Goal: Complete application form: Complete application form

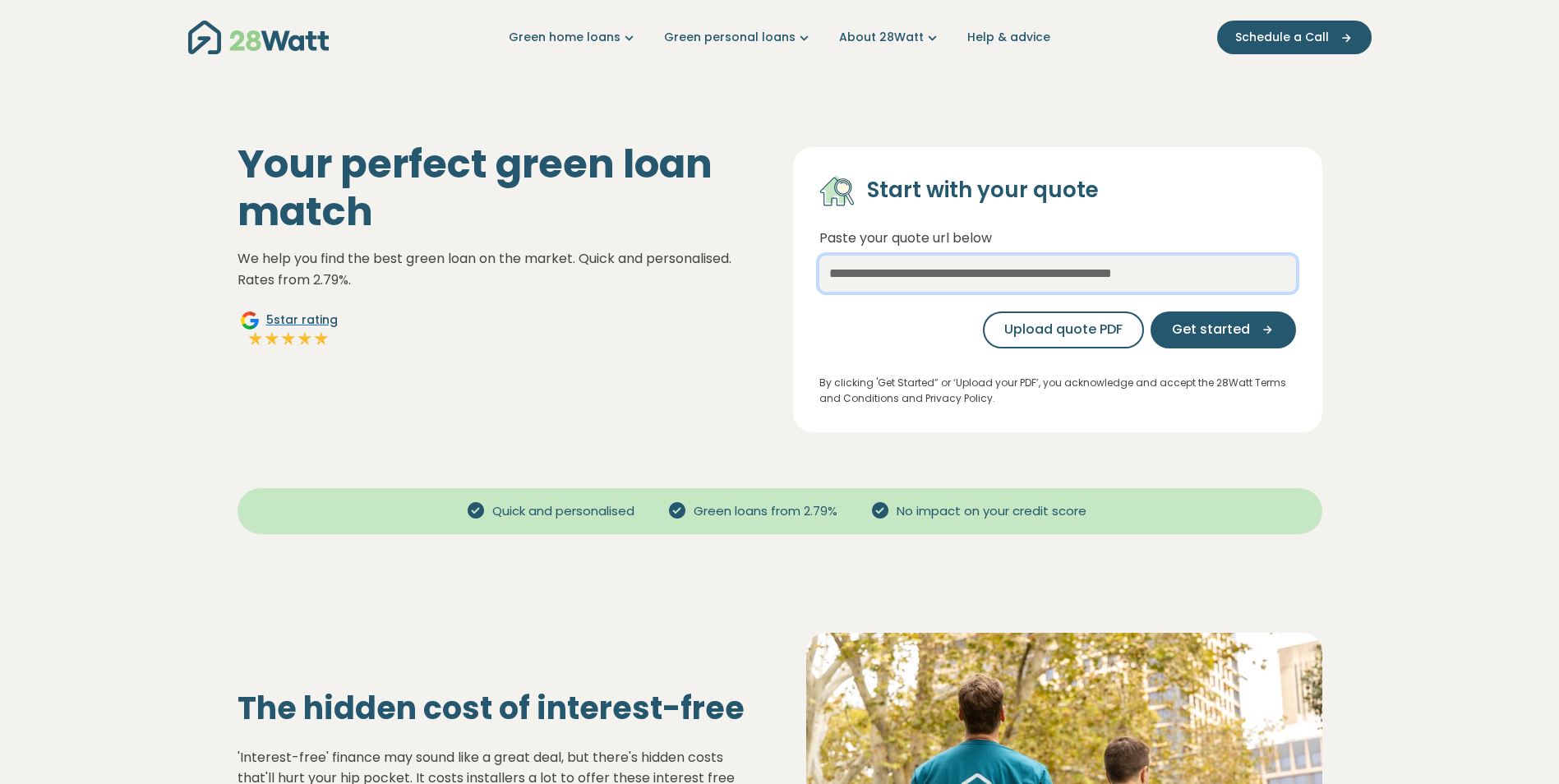
click at [972, 271] on input "text" at bounding box center [1057, 274] width 477 height 36
paste input "**********"
type input "**********"
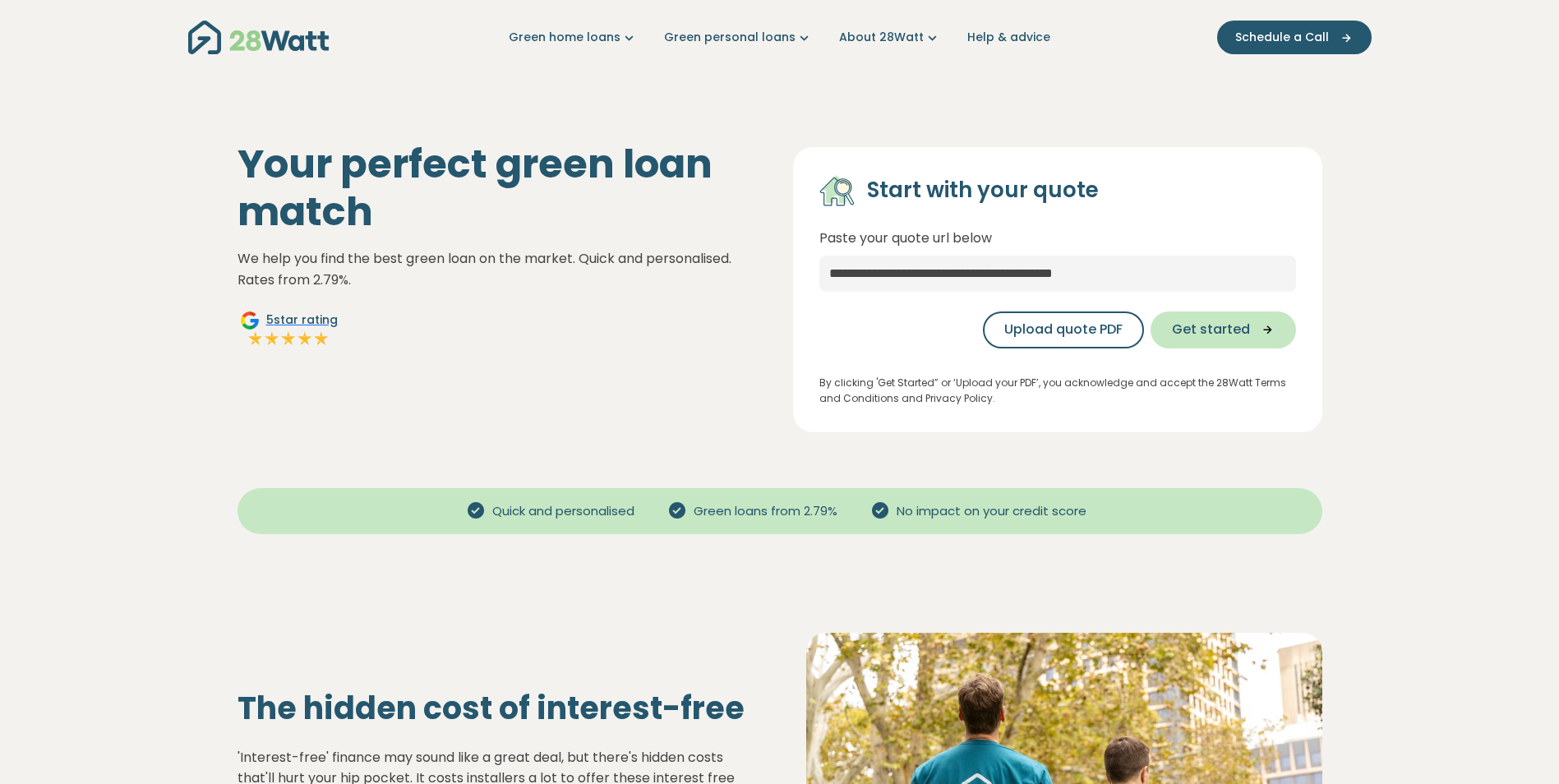
click at [1227, 327] on span "Get started" at bounding box center [1211, 329] width 78 height 20
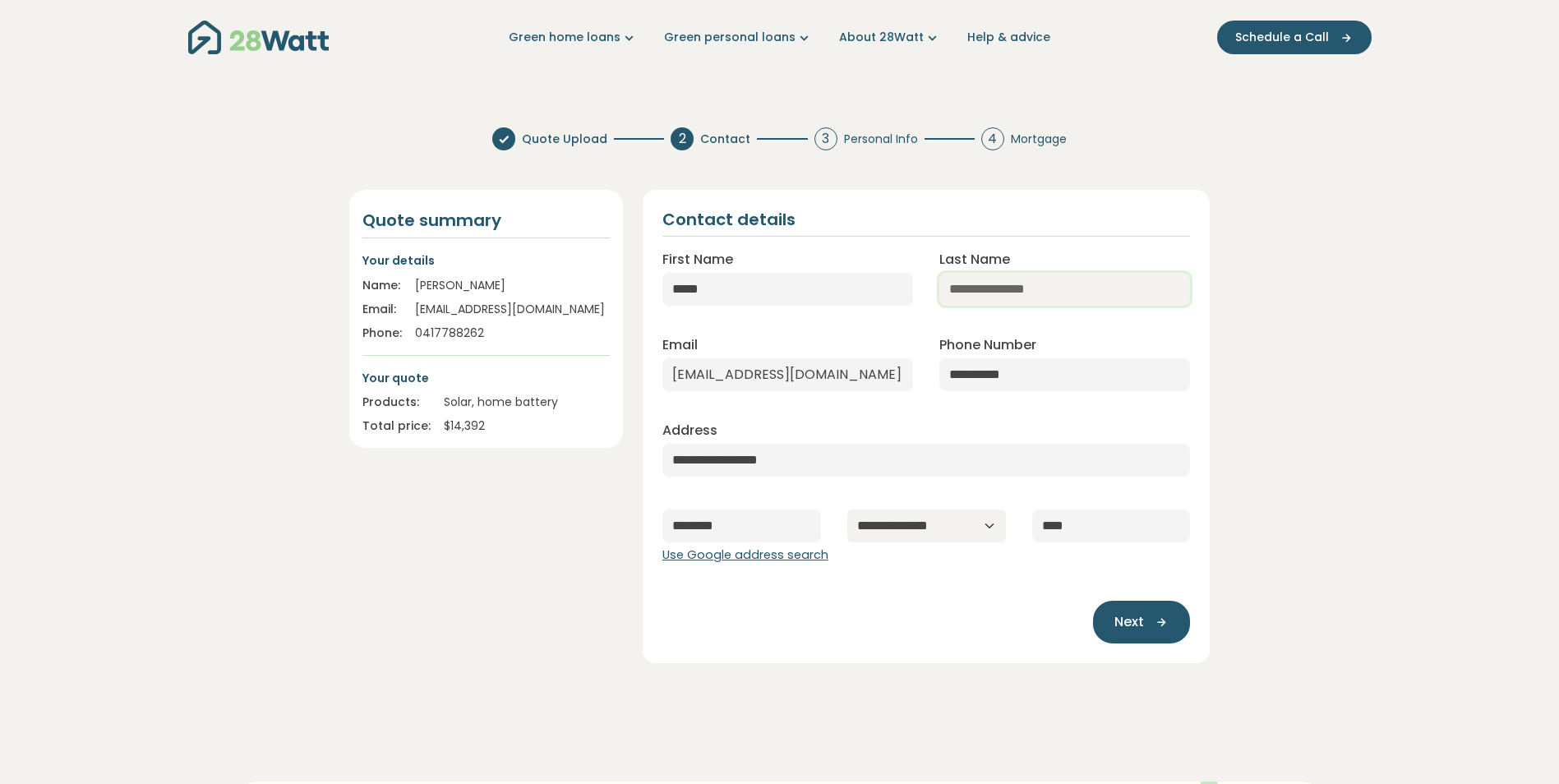
click at [993, 292] on input "Last Name" at bounding box center [1064, 289] width 251 height 33
type input "*******"
select select "***"
click at [1136, 618] on span "Next" at bounding box center [1129, 622] width 29 height 20
type input "**********"
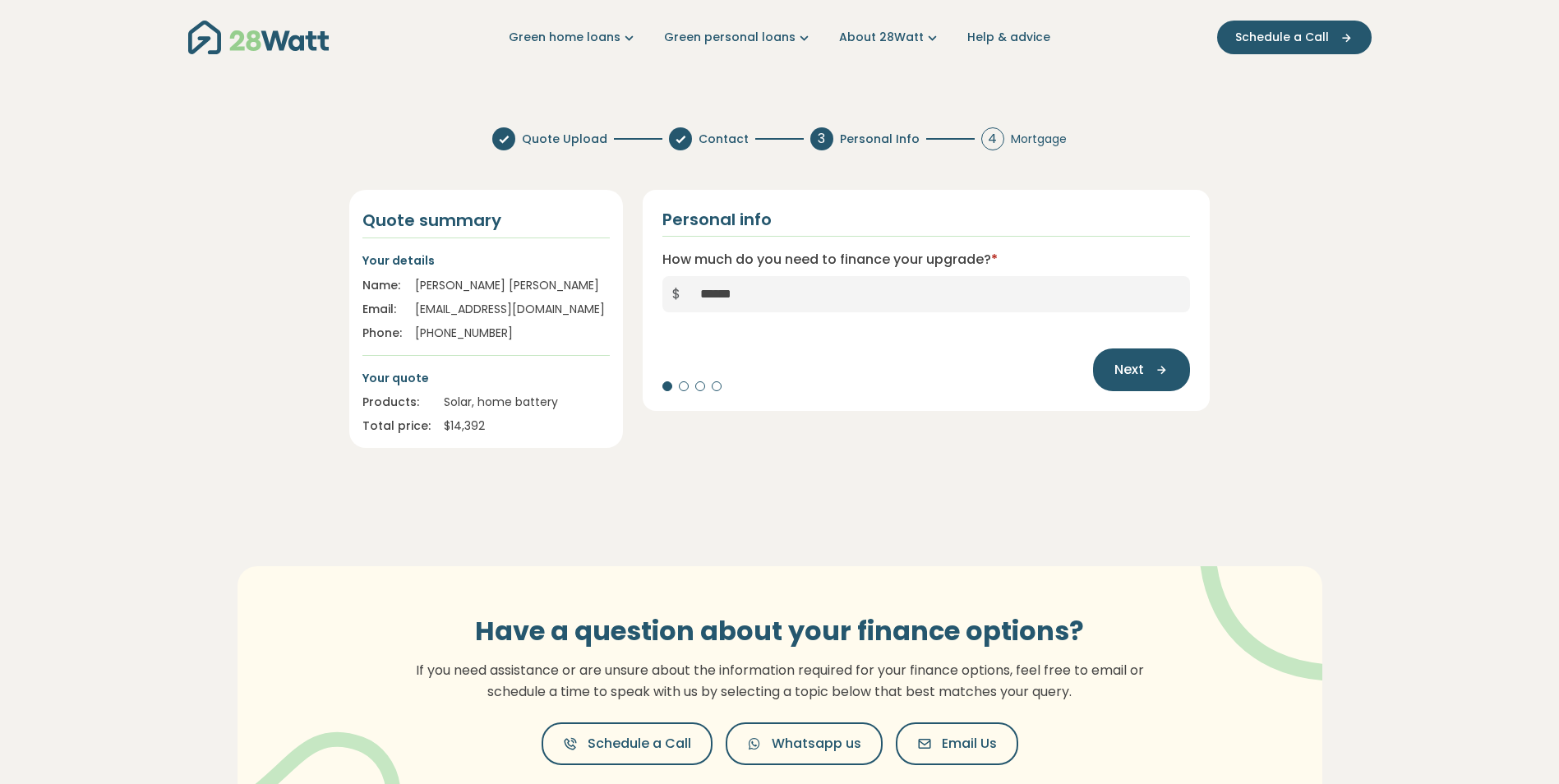
click at [914, 540] on div "Have a question about your finance options? If you need assistance or are unsur…" at bounding box center [780, 690] width 1183 height 379
click at [1143, 362] on span "Next" at bounding box center [1129, 369] width 29 height 20
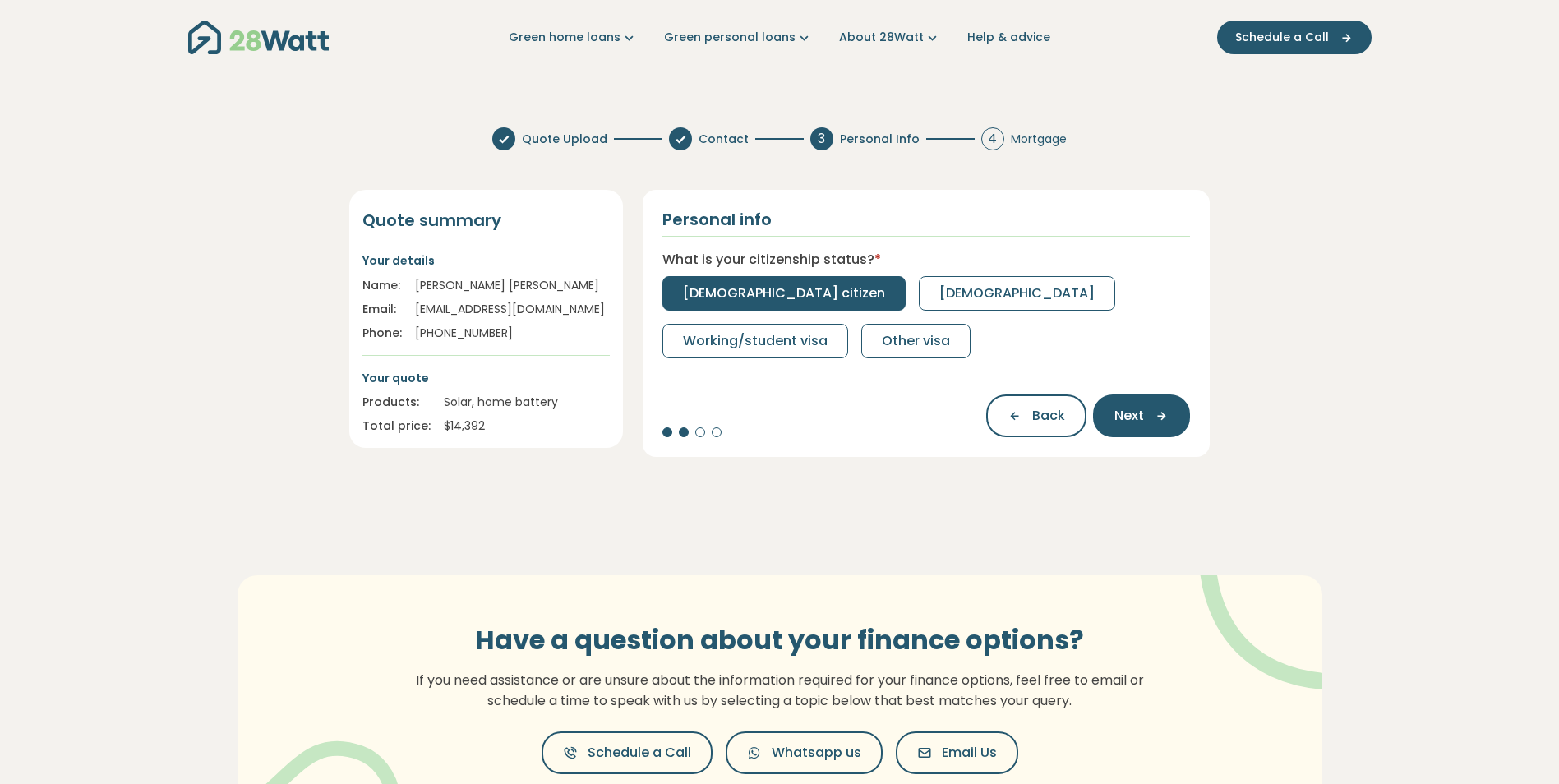
click at [740, 293] on span "[DEMOGRAPHIC_DATA] citizen" at bounding box center [784, 292] width 202 height 20
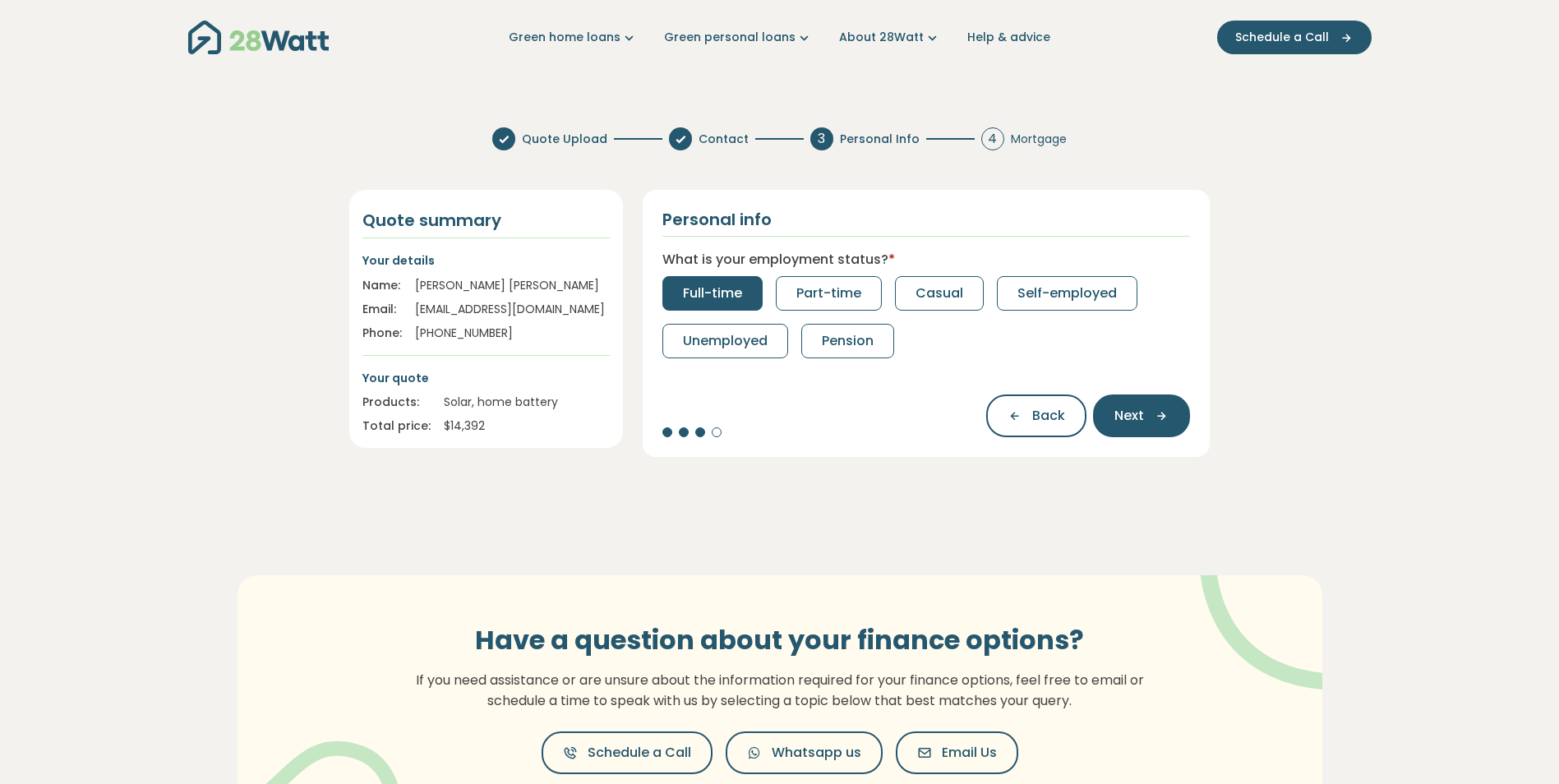
click at [720, 290] on span "Full-time" at bounding box center [712, 292] width 59 height 20
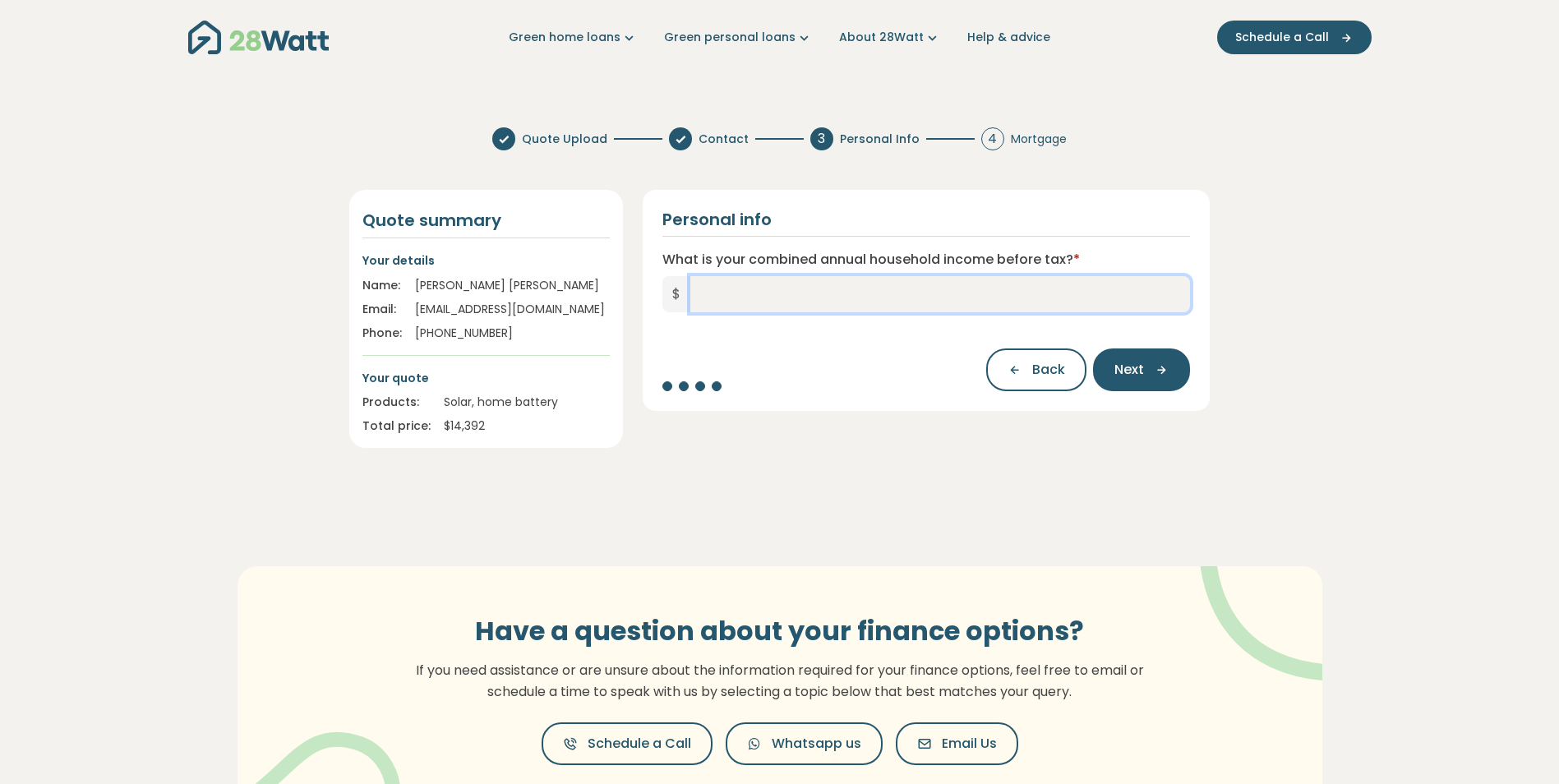
click at [706, 292] on input "What is your combined annual household income before tax? *" at bounding box center [941, 294] width 500 height 36
type input "*******"
click at [1141, 364] on span "Next" at bounding box center [1129, 369] width 29 height 20
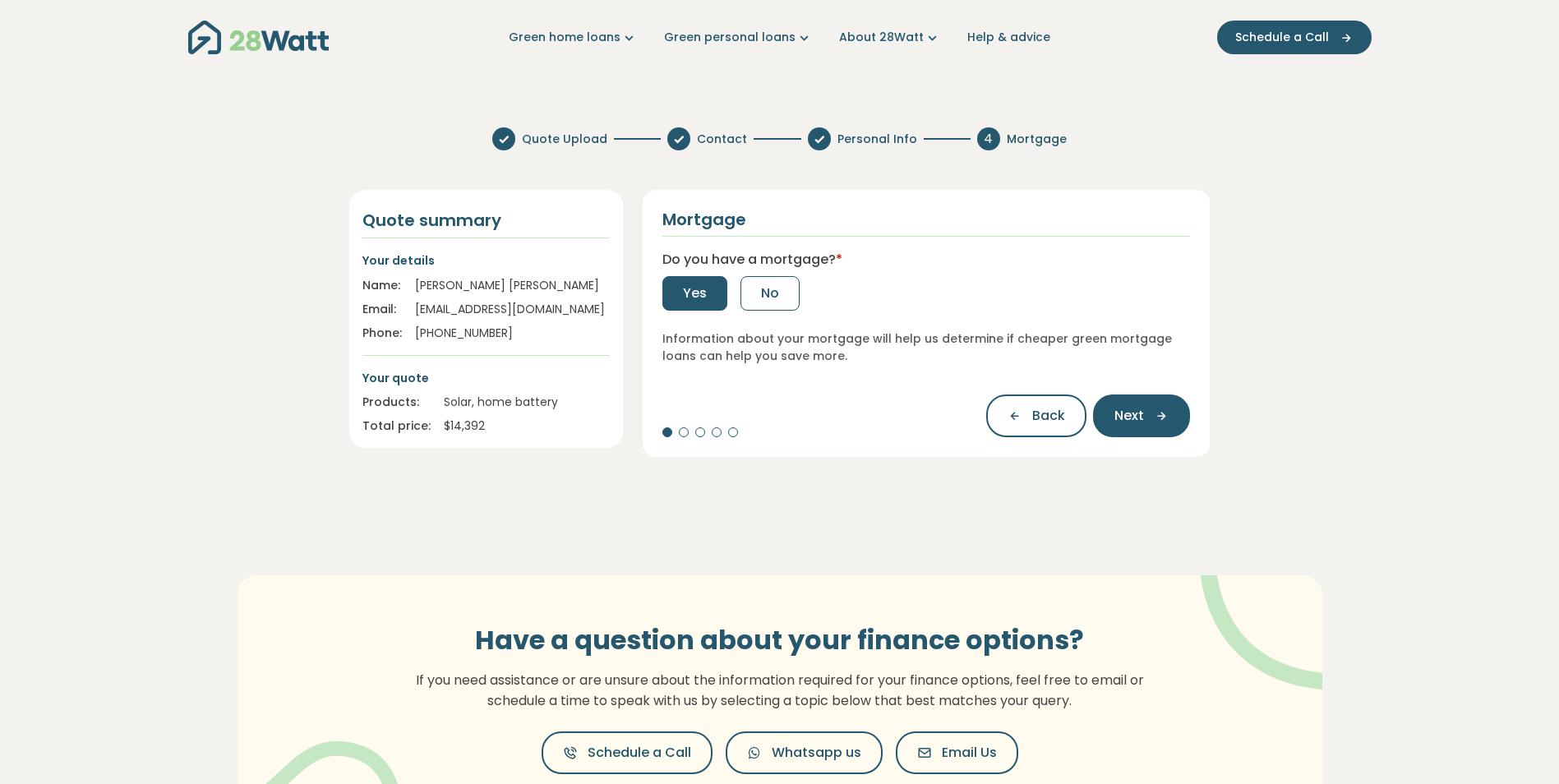
click at [684, 292] on span "Yes" at bounding box center [695, 292] width 24 height 20
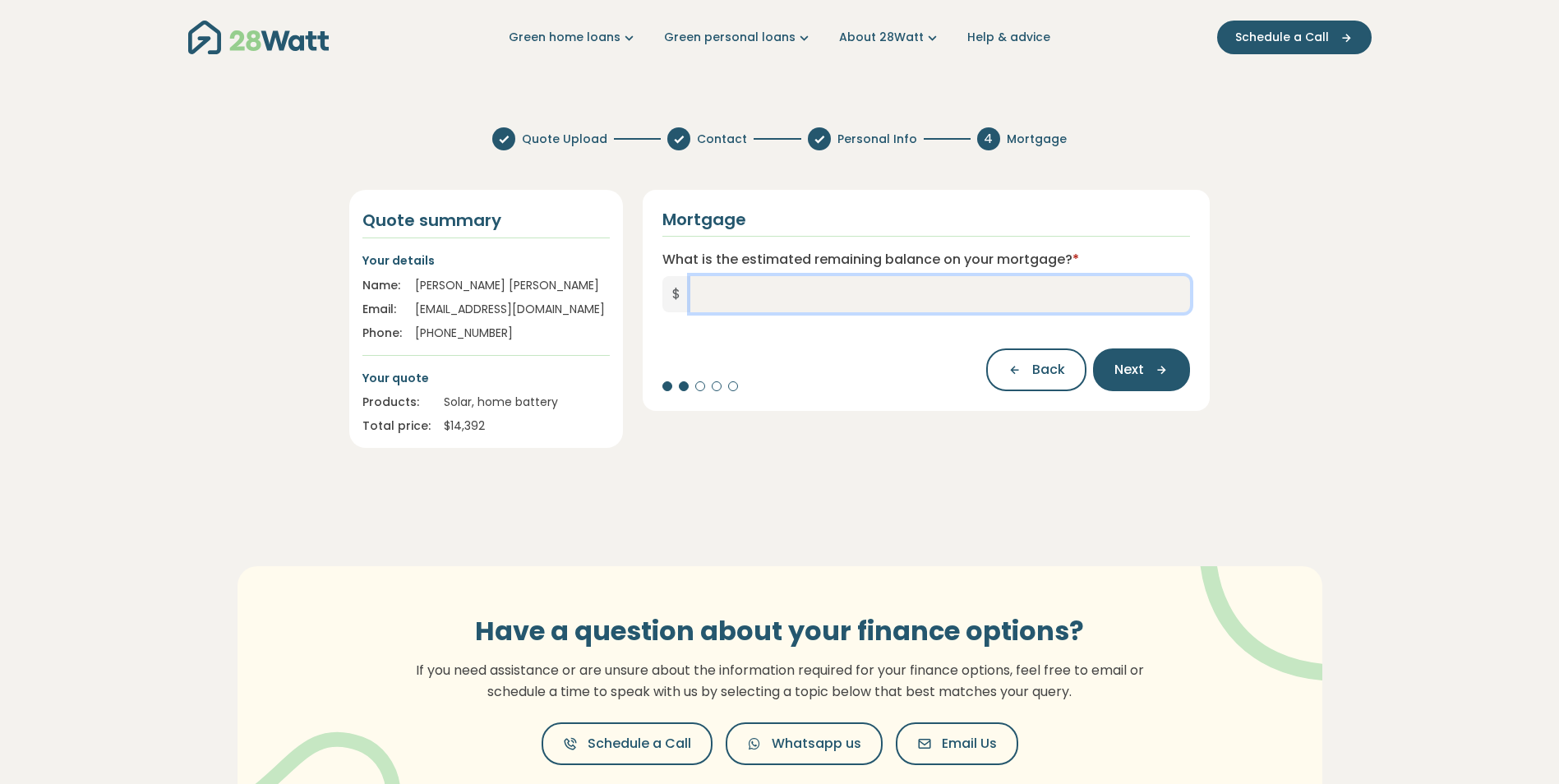
click at [709, 294] on input "What is the estimated remaining balance on your mortgage? *" at bounding box center [941, 294] width 500 height 36
type input "*******"
click at [1129, 365] on span "Next" at bounding box center [1129, 369] width 29 height 20
click at [719, 292] on input "What is your current interest rate? *" at bounding box center [927, 294] width 528 height 36
type input "****"
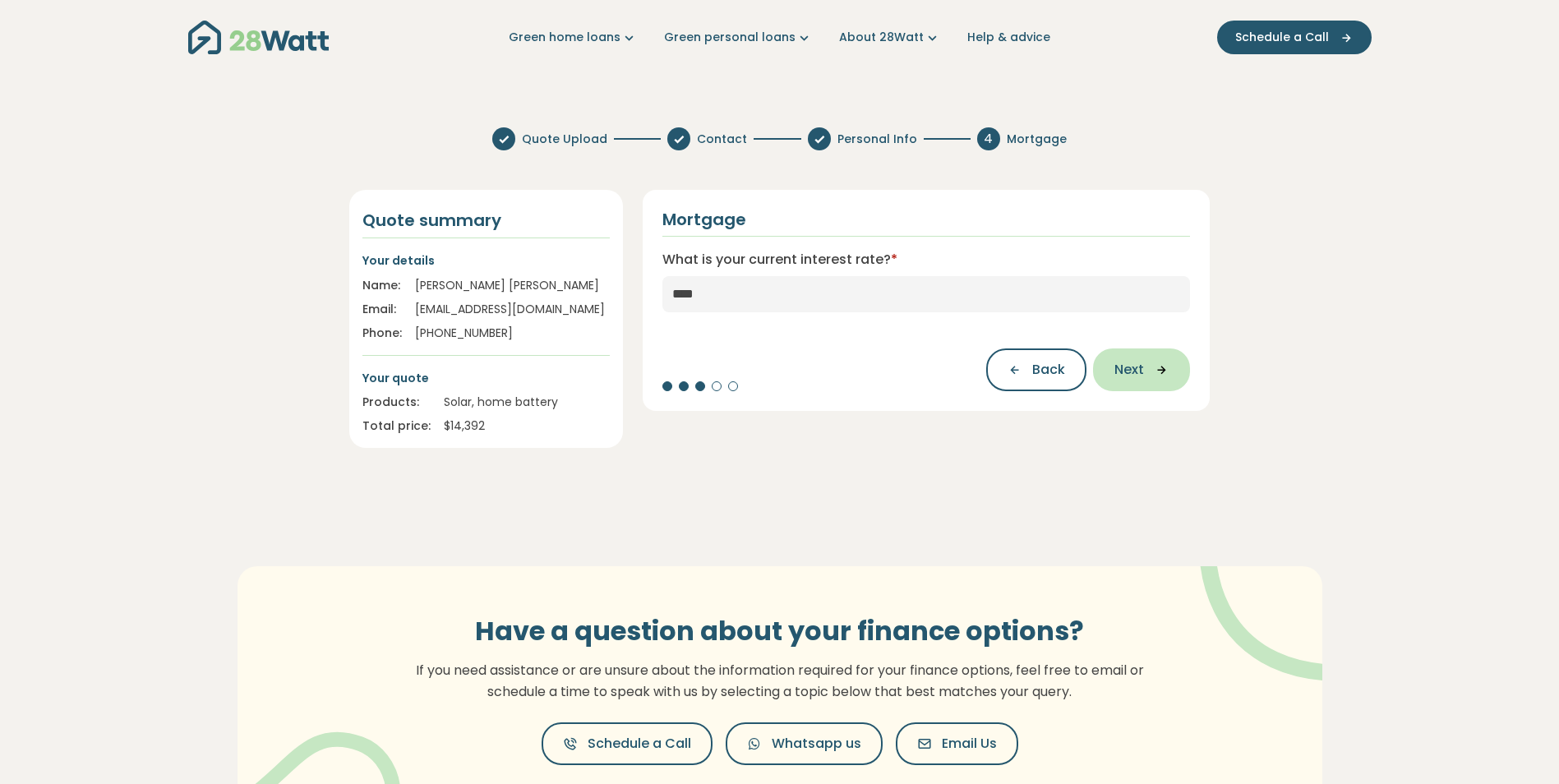
click at [1144, 376] on icon "button" at bounding box center [1156, 370] width 25 height 15
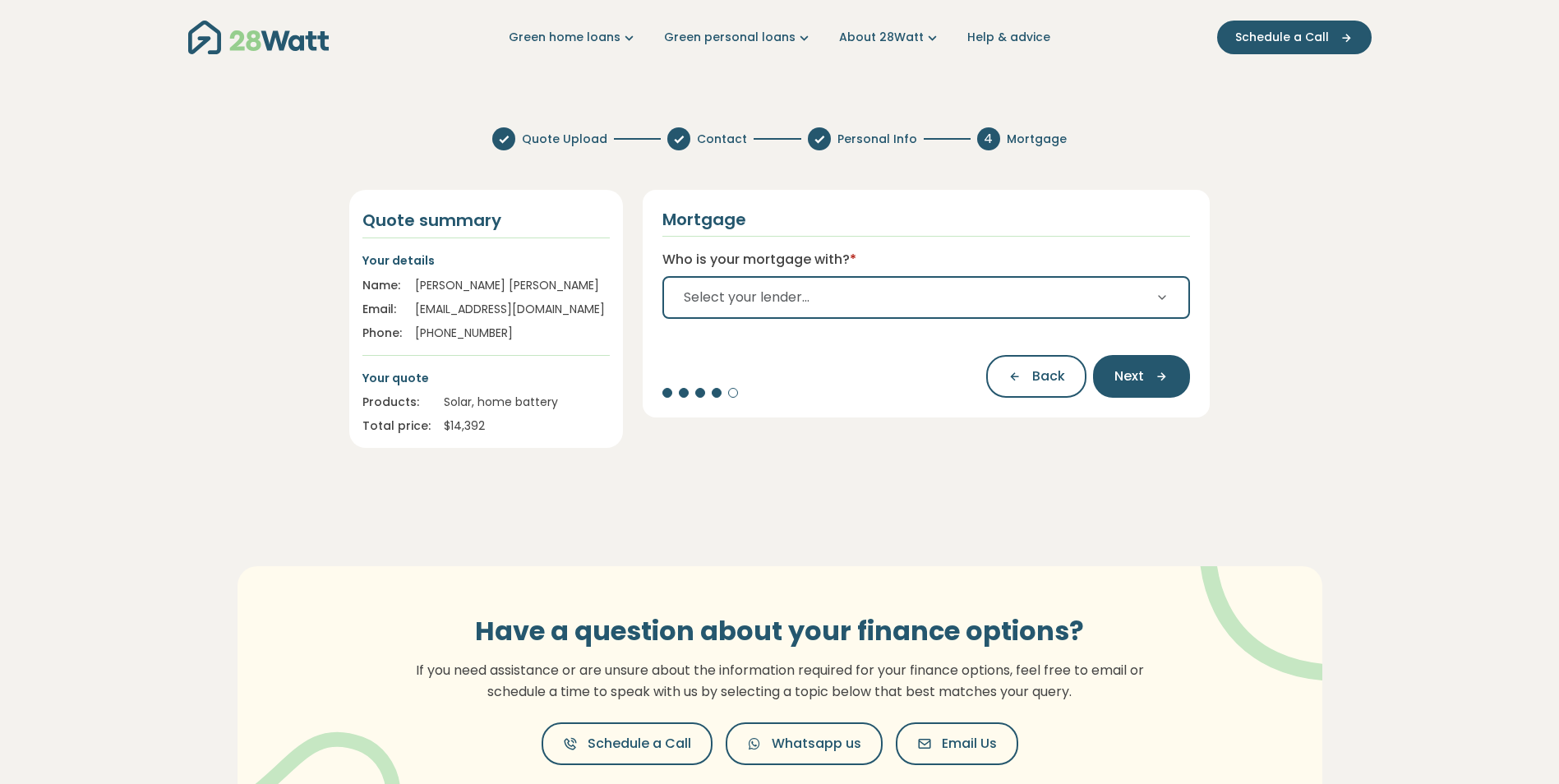
click at [1163, 295] on icon "button" at bounding box center [1162, 297] width 13 height 13
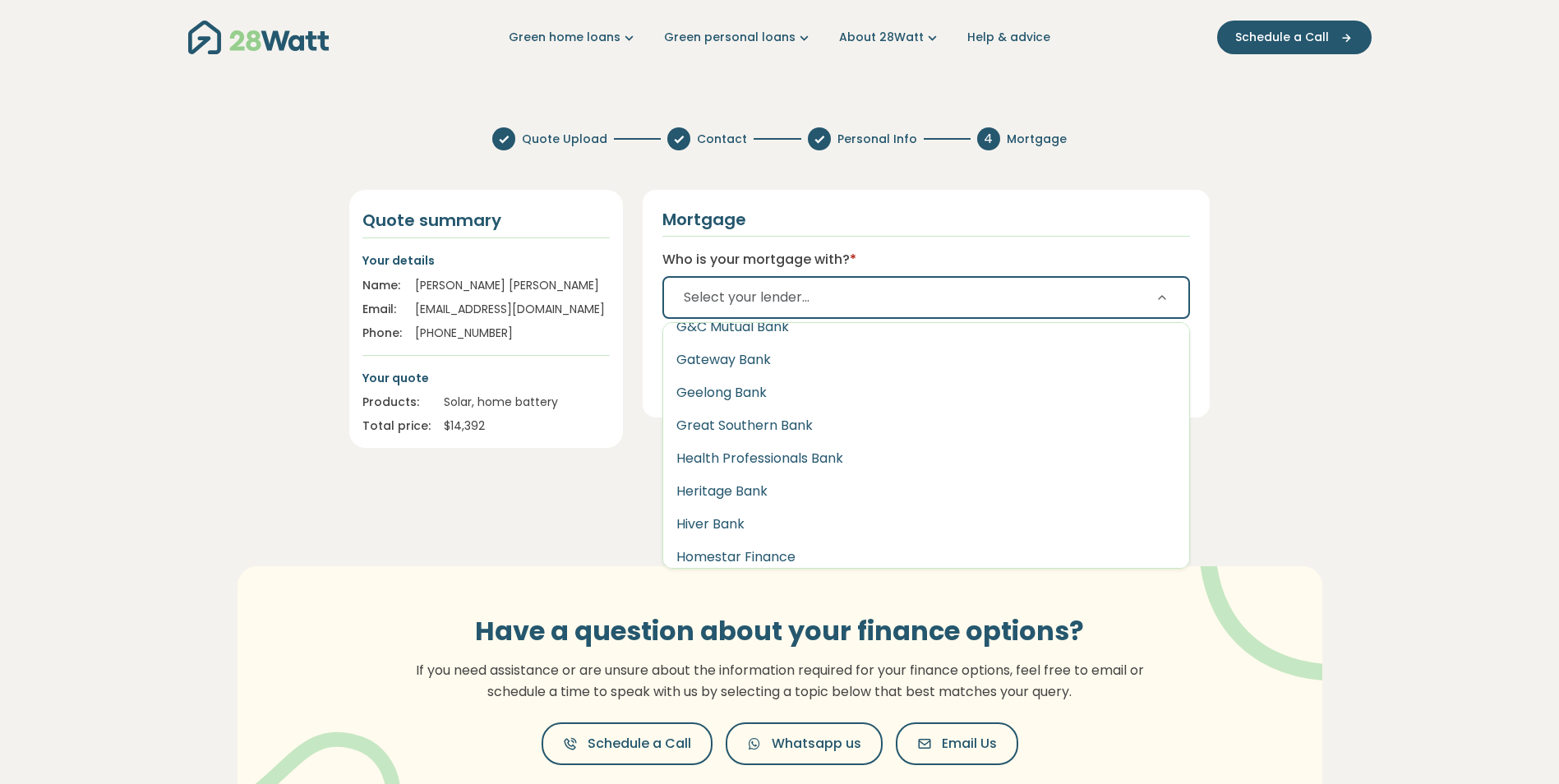
scroll to position [1396, 0]
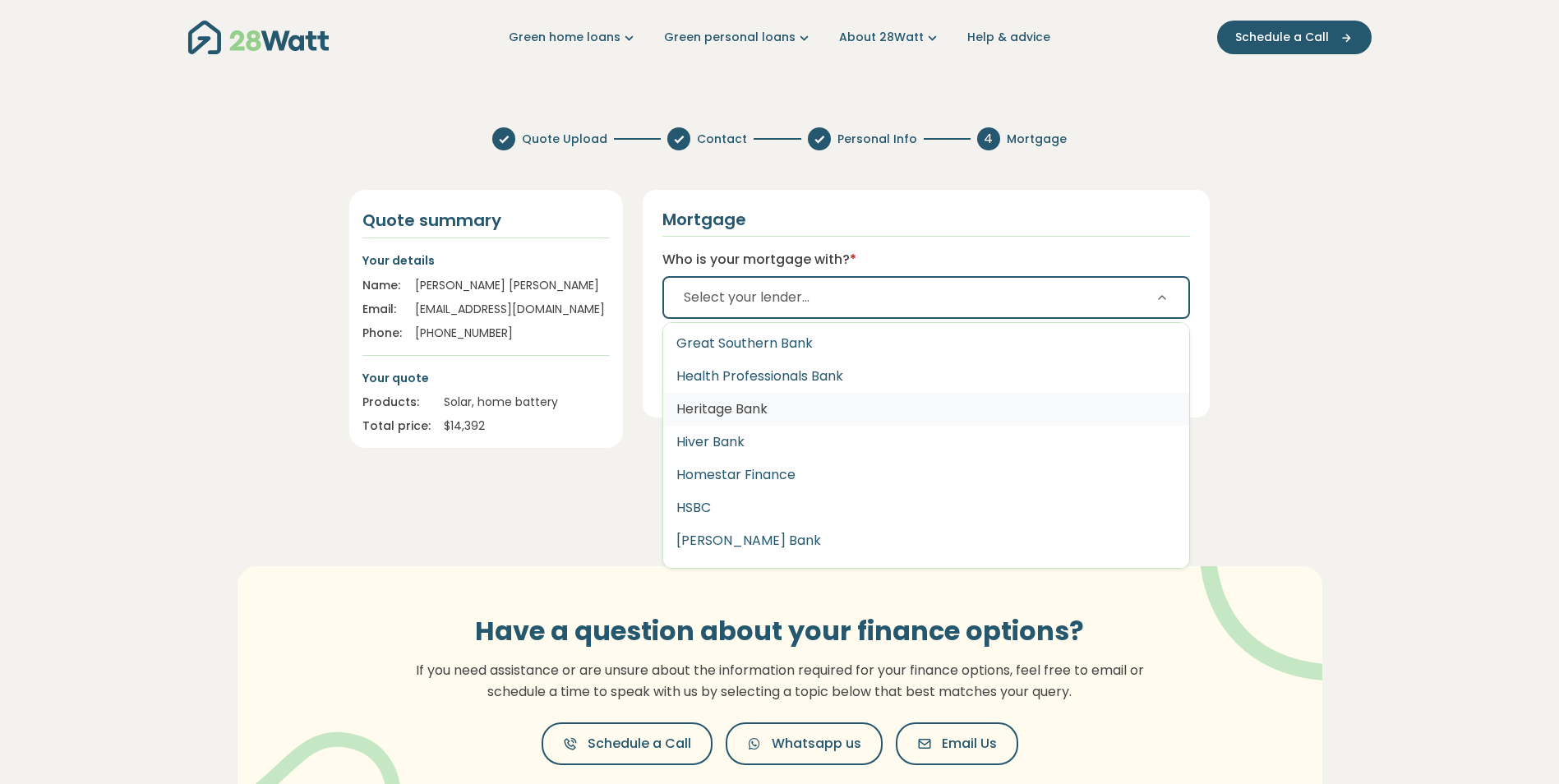
click at [742, 406] on button "Heritage Bank" at bounding box center [927, 409] width 527 height 33
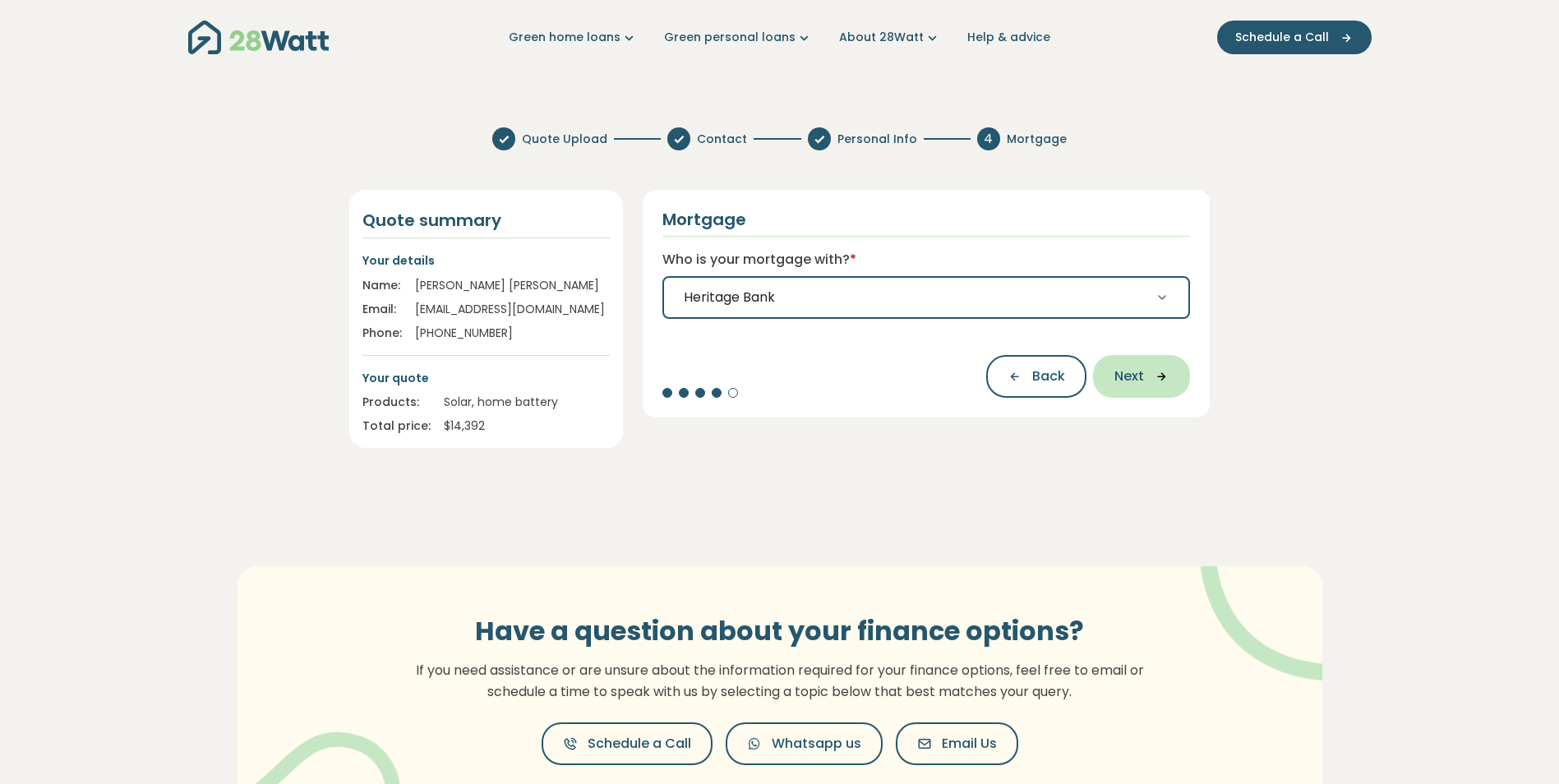
click at [1142, 376] on span "Next" at bounding box center [1129, 375] width 29 height 20
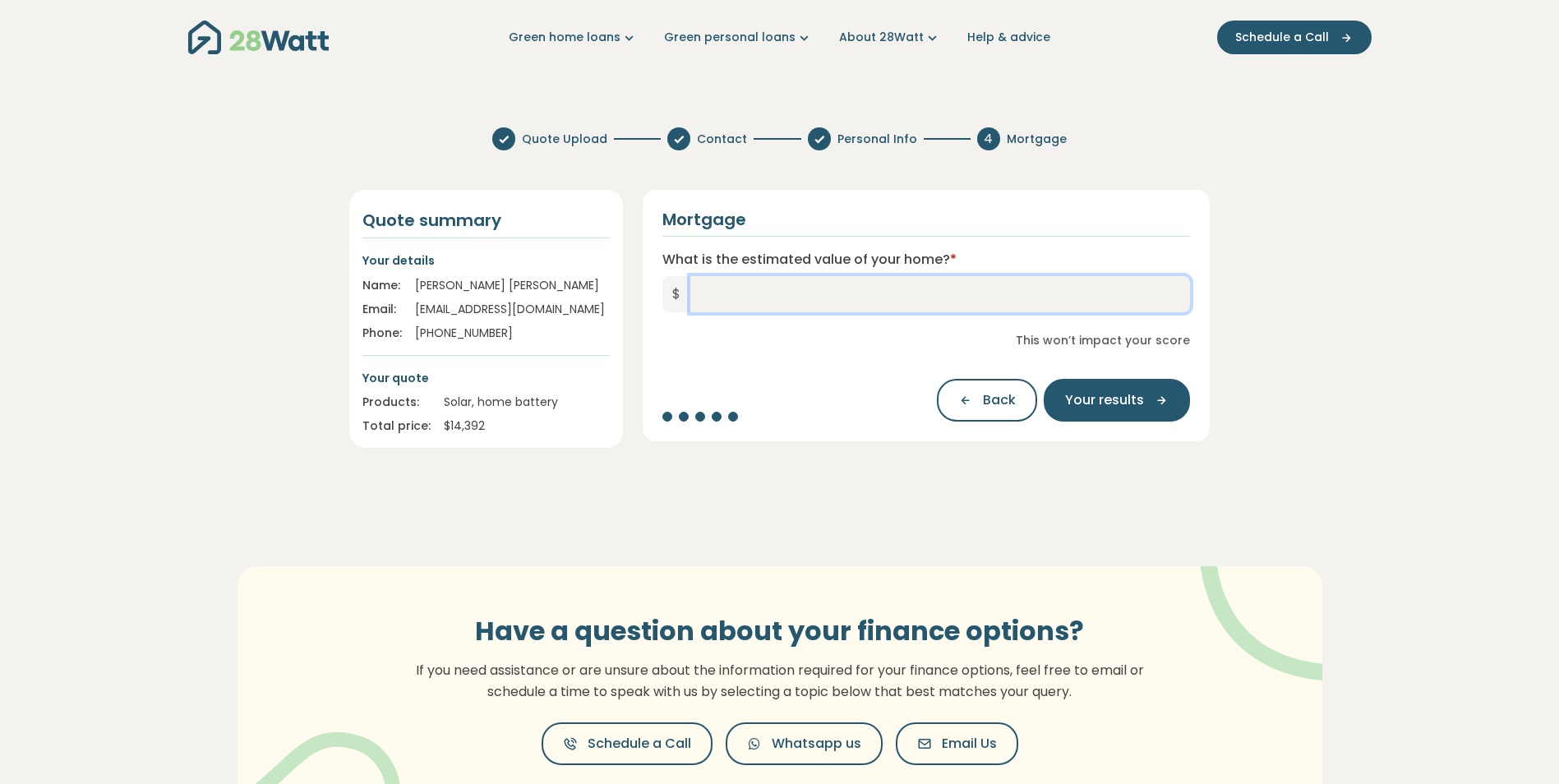
click at [721, 292] on input "What is the estimated value of your home? *" at bounding box center [941, 294] width 500 height 36
type input "*******"
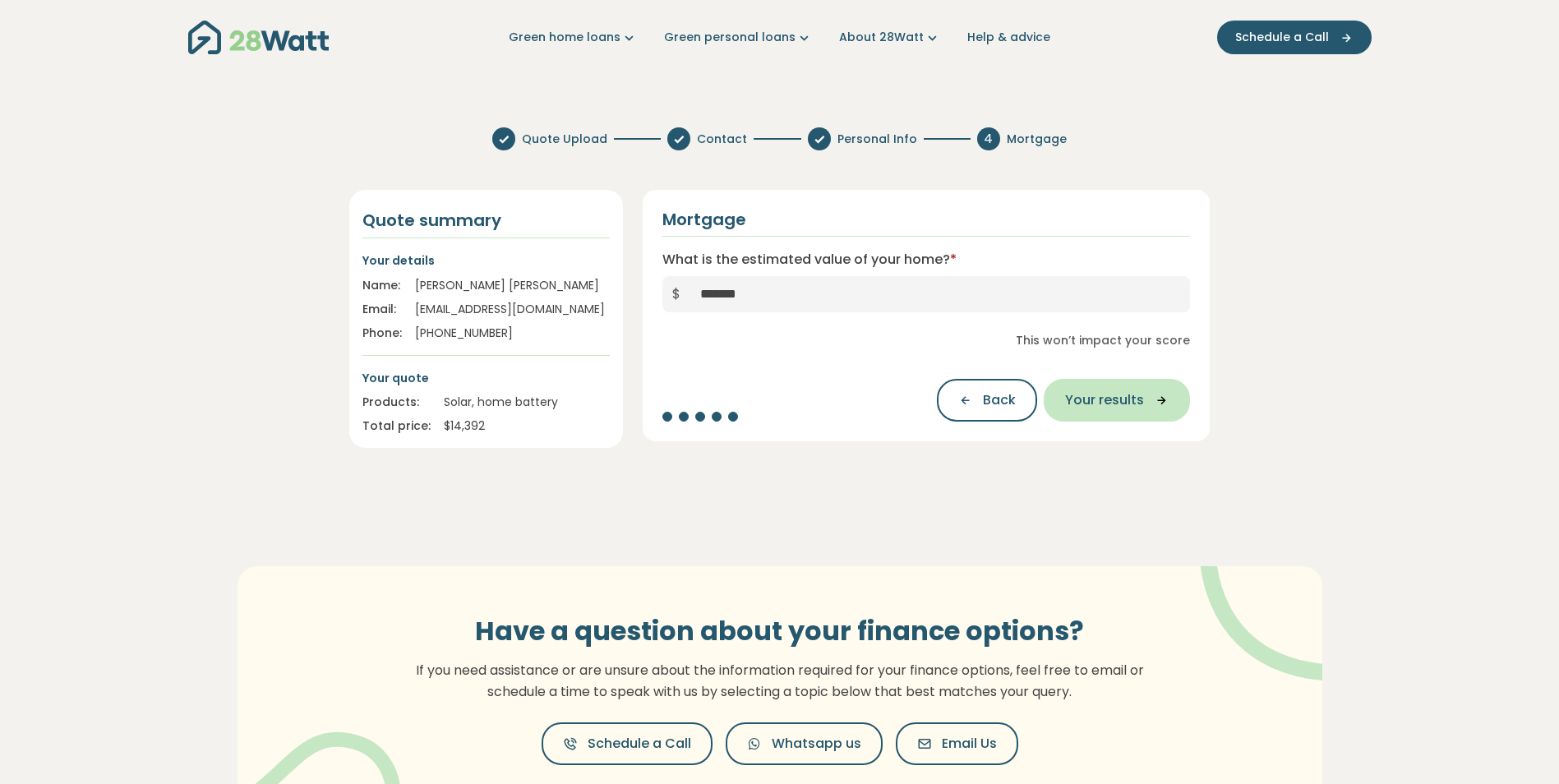
click at [1115, 396] on span "Your results" at bounding box center [1105, 400] width 79 height 20
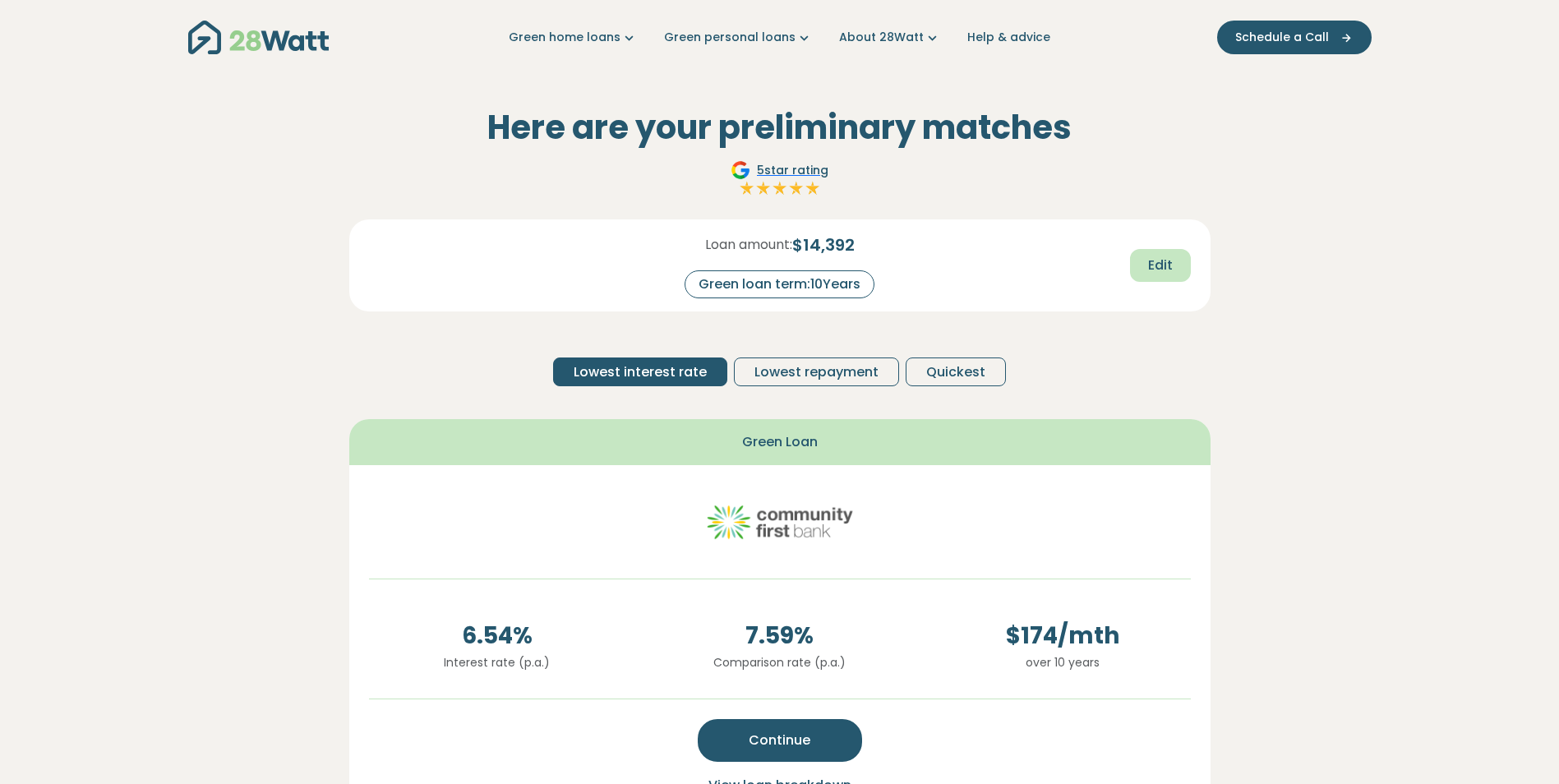
click at [1163, 264] on span "Edit" at bounding box center [1161, 265] width 25 height 20
drag, startPoint x: 837, startPoint y: 283, endPoint x: 863, endPoint y: 286, distance: 26.2
click at [863, 286] on input "**" at bounding box center [849, 285] width 66 height 28
type input "*"
click at [1114, 265] on span "Recalculate" at bounding box center [1132, 266] width 79 height 20
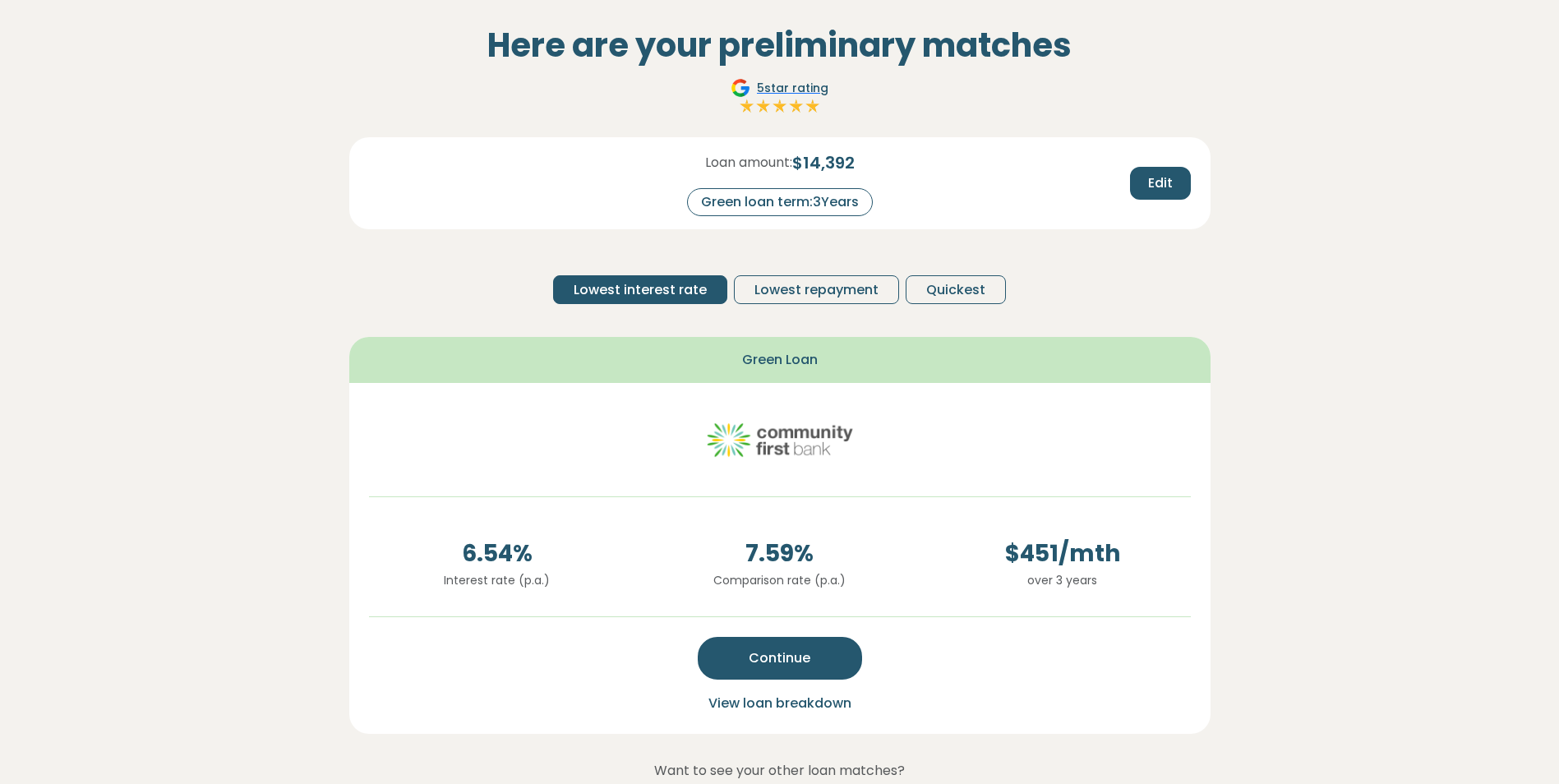
scroll to position [164, 0]
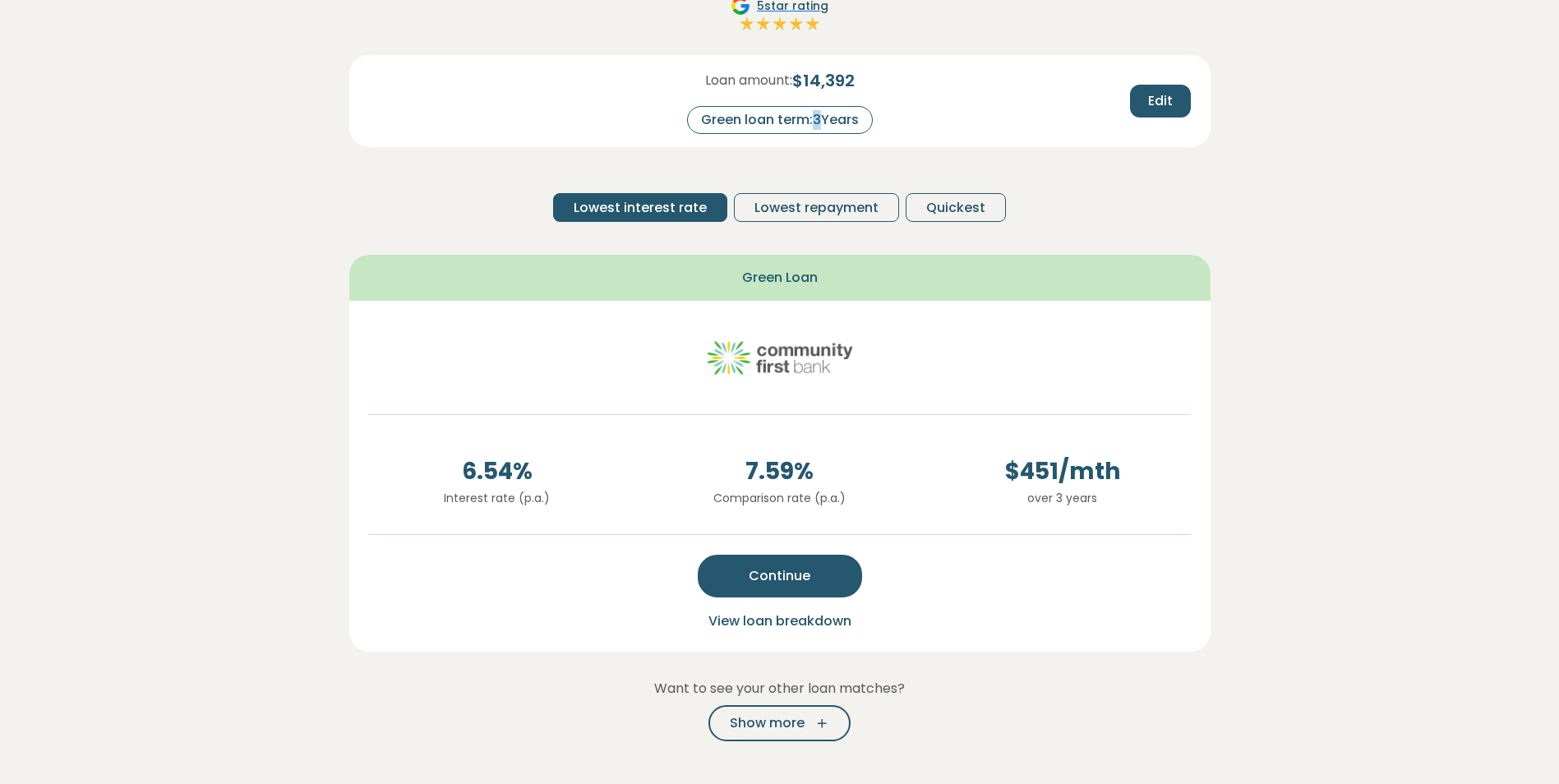
click at [818, 120] on div "Green loan term: 3 Years" at bounding box center [780, 120] width 186 height 28
drag, startPoint x: 818, startPoint y: 120, endPoint x: 834, endPoint y: 142, distance: 27.2
click at [834, 142] on div "Loan amount: $ 14,392 Green loan term: 3 Years Edit" at bounding box center [780, 101] width 862 height 92
click at [814, 120] on div "Green loan term: 3 Years" at bounding box center [780, 120] width 186 height 28
drag, startPoint x: 814, startPoint y: 120, endPoint x: 865, endPoint y: 120, distance: 51.0
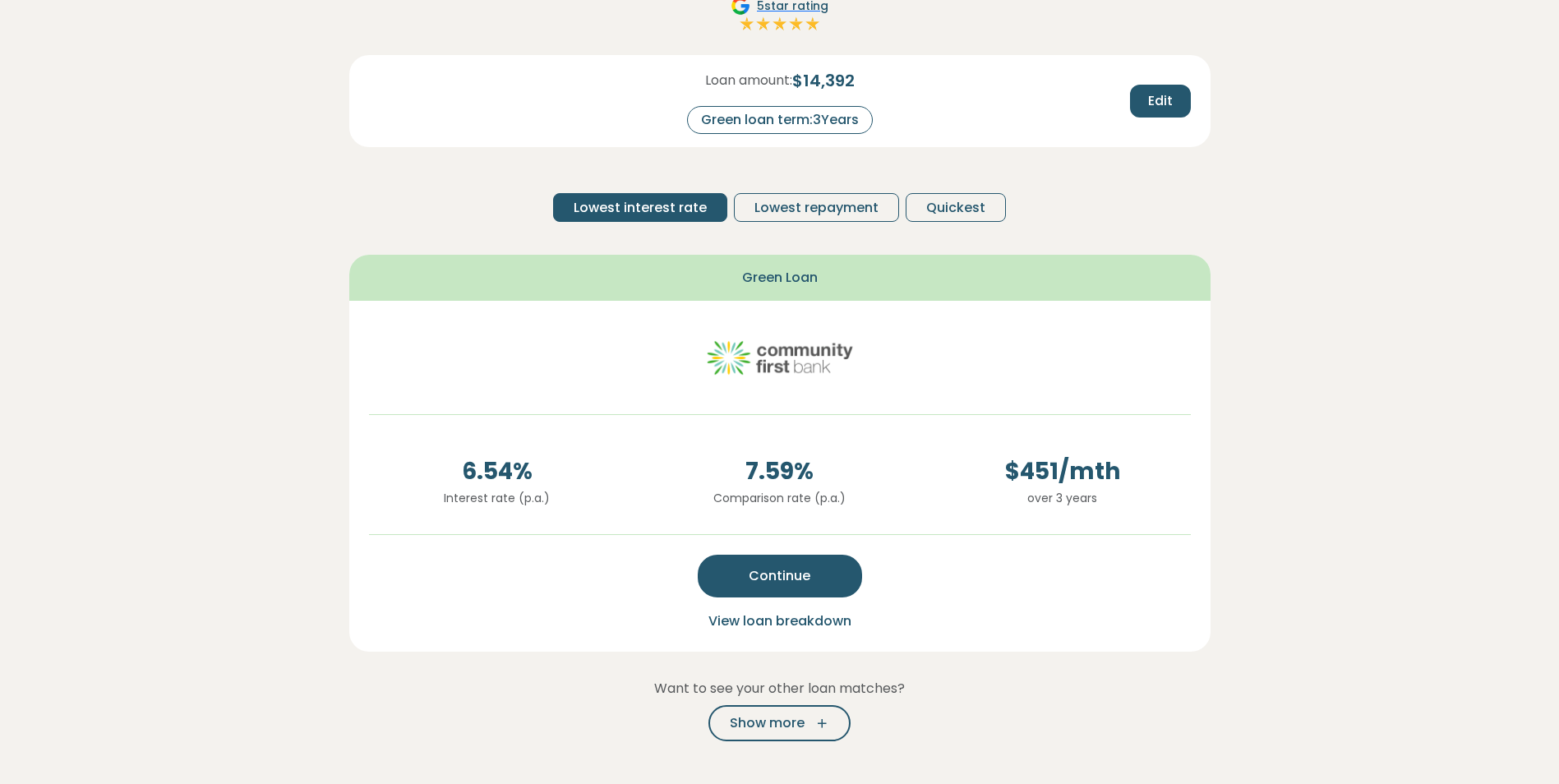
click at [865, 120] on div "Green loan term: 3 Years" at bounding box center [780, 120] width 186 height 28
drag, startPoint x: 865, startPoint y: 120, endPoint x: 945, endPoint y: 117, distance: 80.1
click at [945, 117] on div "Edit" at bounding box center [1063, 101] width 283 height 33
click at [1168, 101] on span "Edit" at bounding box center [1161, 101] width 25 height 20
drag, startPoint x: 837, startPoint y: 121, endPoint x: 859, endPoint y: 124, distance: 22.2
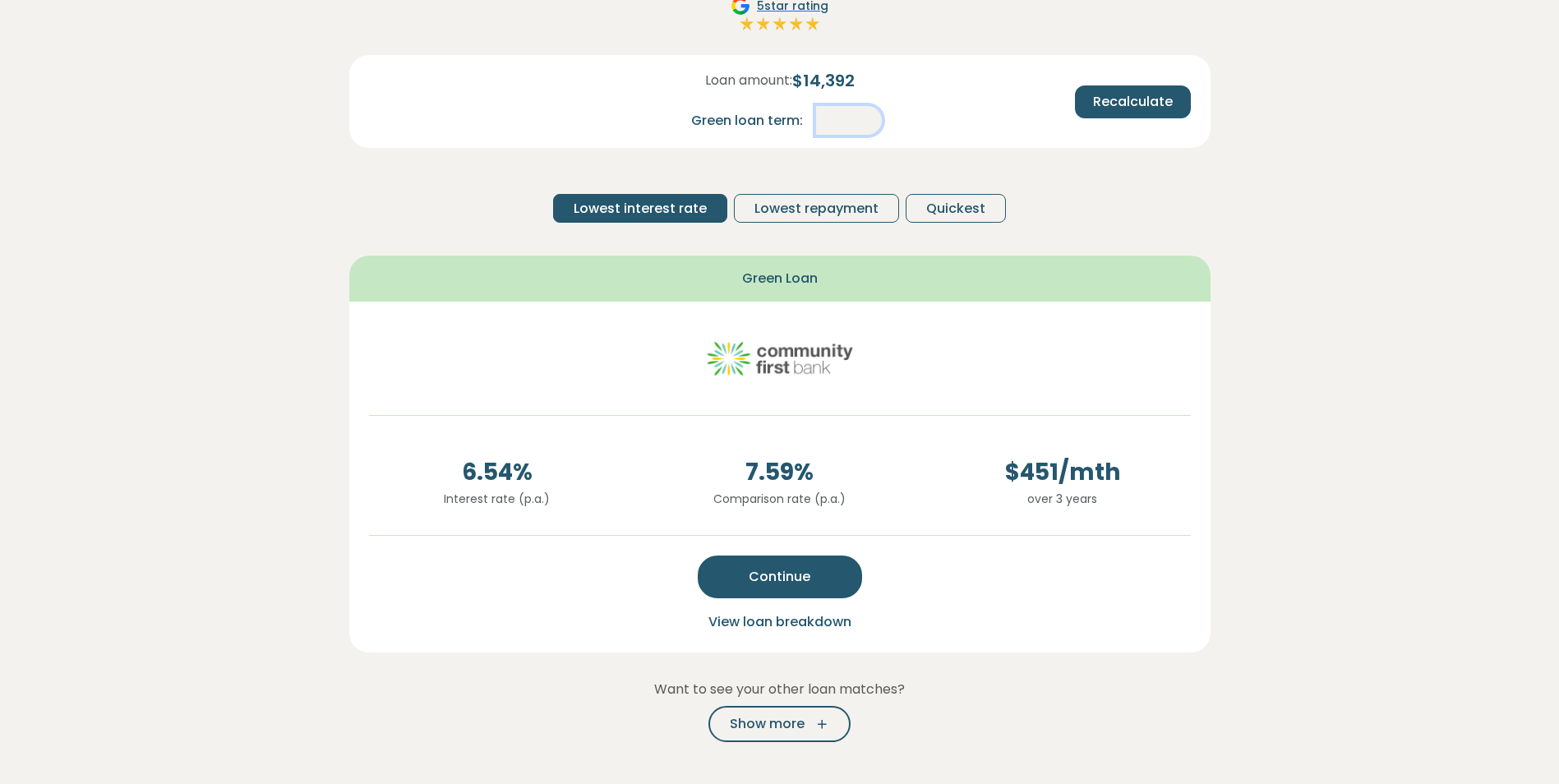
click at [859, 124] on input "*" at bounding box center [849, 120] width 66 height 28
type input "*"
click at [958, 133] on div "Loan amount: $ 14,392 Green loan term: * Recalculate" at bounding box center [780, 88] width 848 height 92
click at [1117, 102] on span "Recalculate" at bounding box center [1132, 102] width 79 height 20
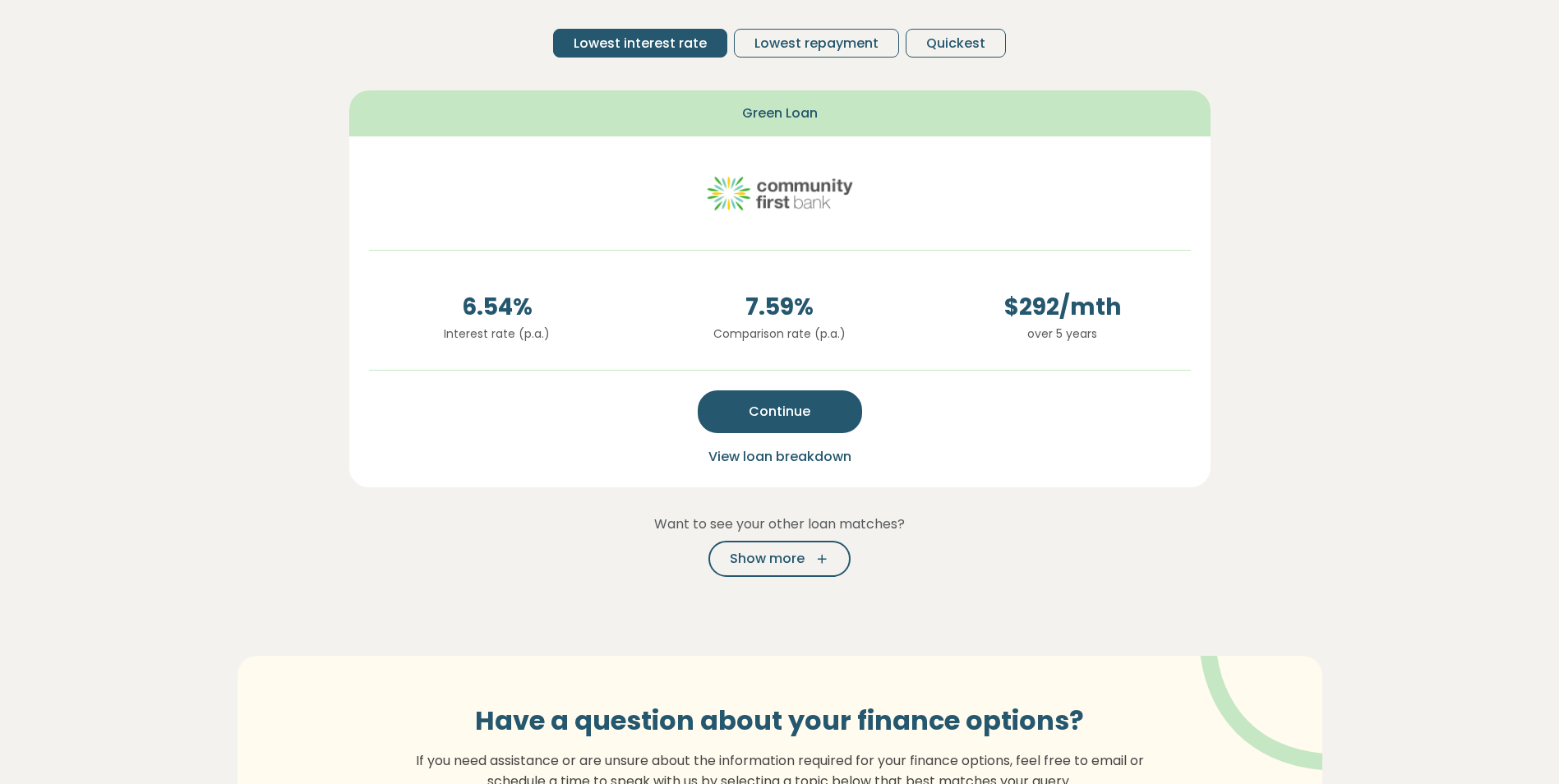
scroll to position [246, 0]
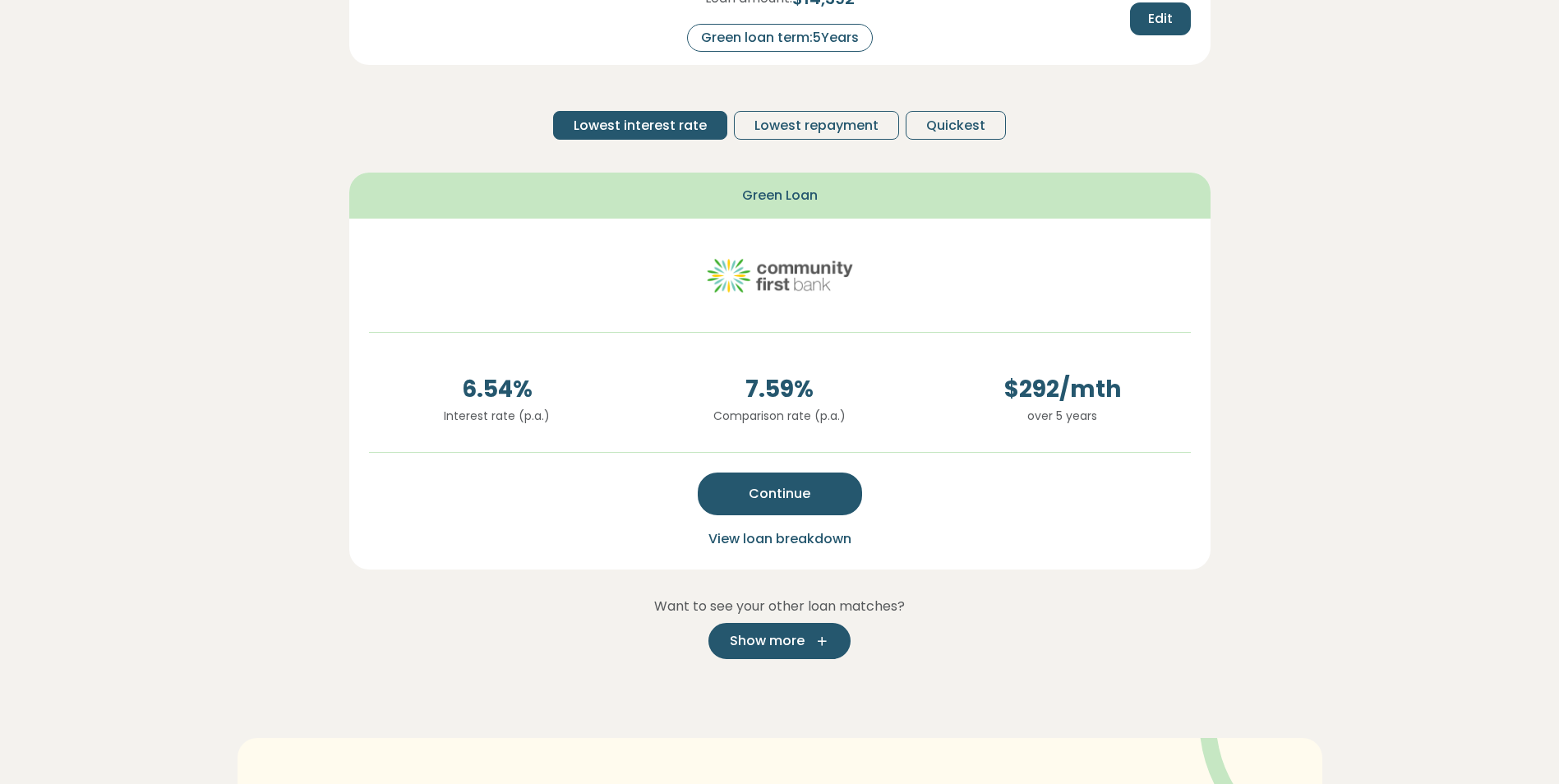
click at [779, 640] on span "Show more" at bounding box center [766, 641] width 75 height 20
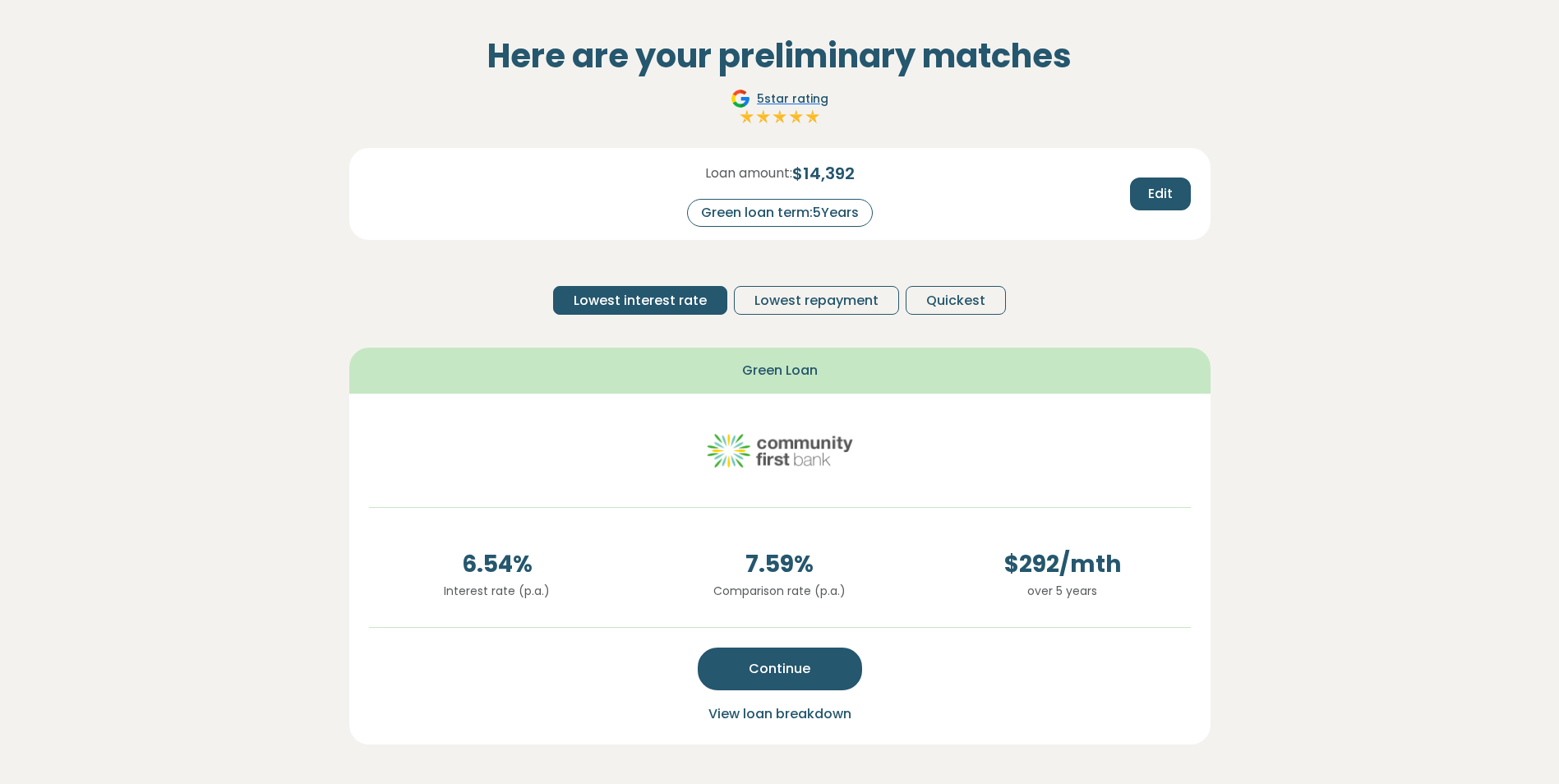
scroll to position [0, 0]
